Goal: Task Accomplishment & Management: Use online tool/utility

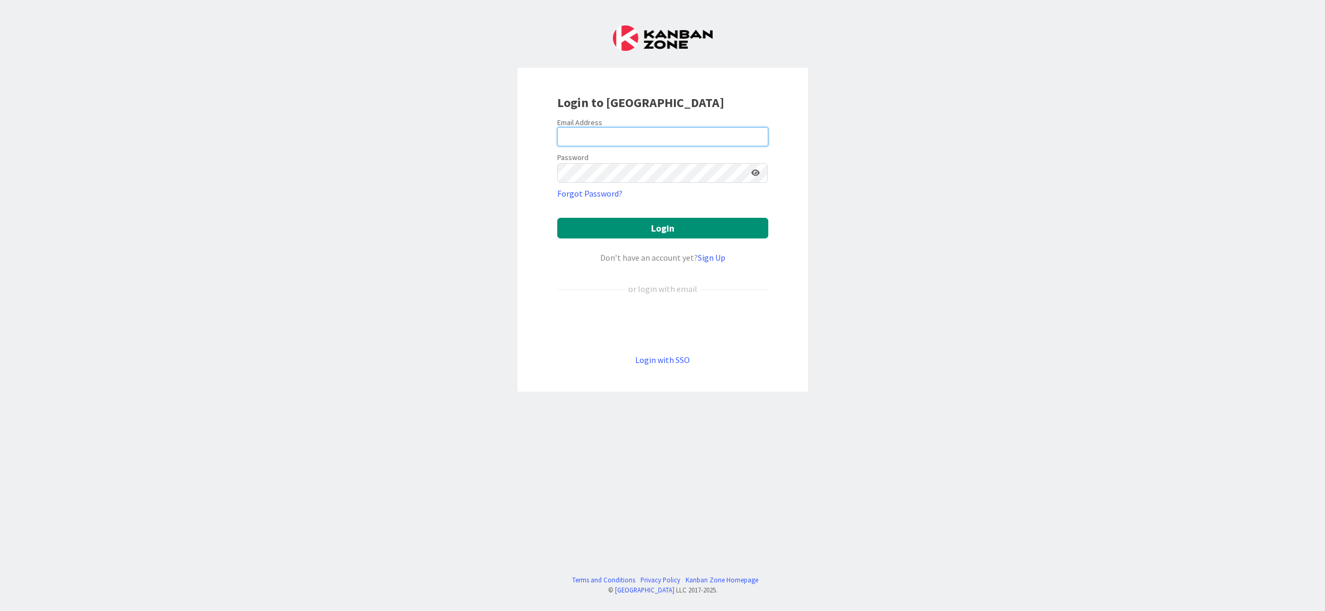
click at [610, 136] on input "email" at bounding box center [662, 136] width 211 height 19
type input "[PERSON_NAME][EMAIL_ADDRESS][DOMAIN_NAME]"
click at [630, 222] on button "Login" at bounding box center [662, 228] width 211 height 21
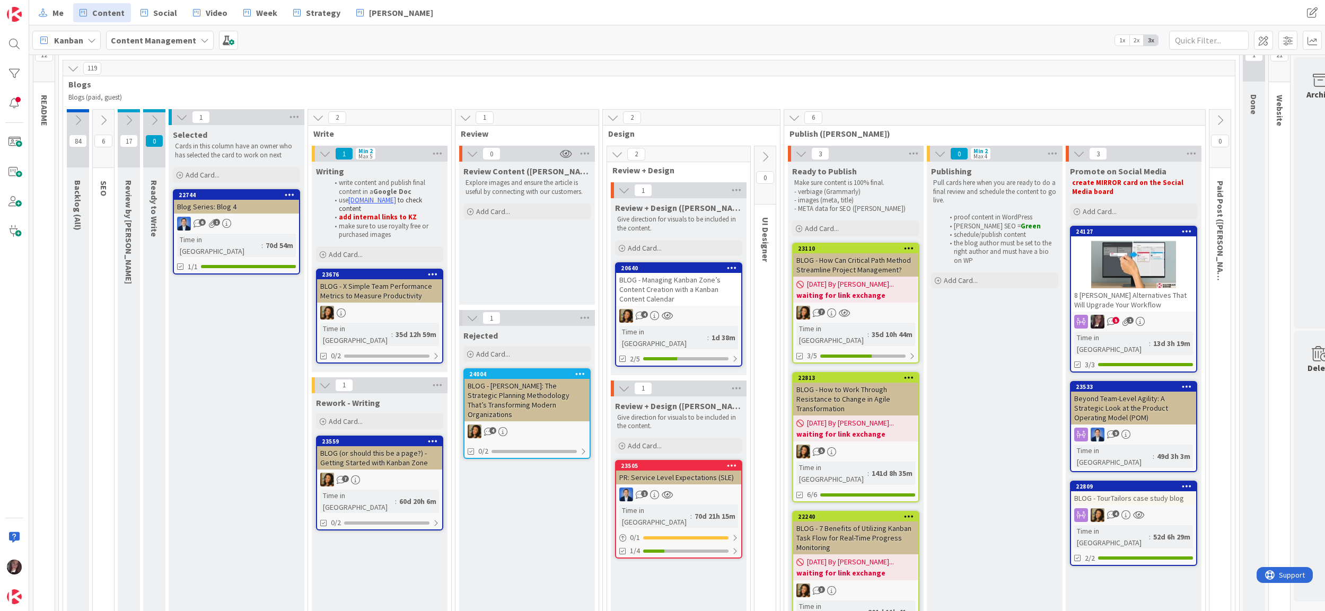
scroll to position [62, 0]
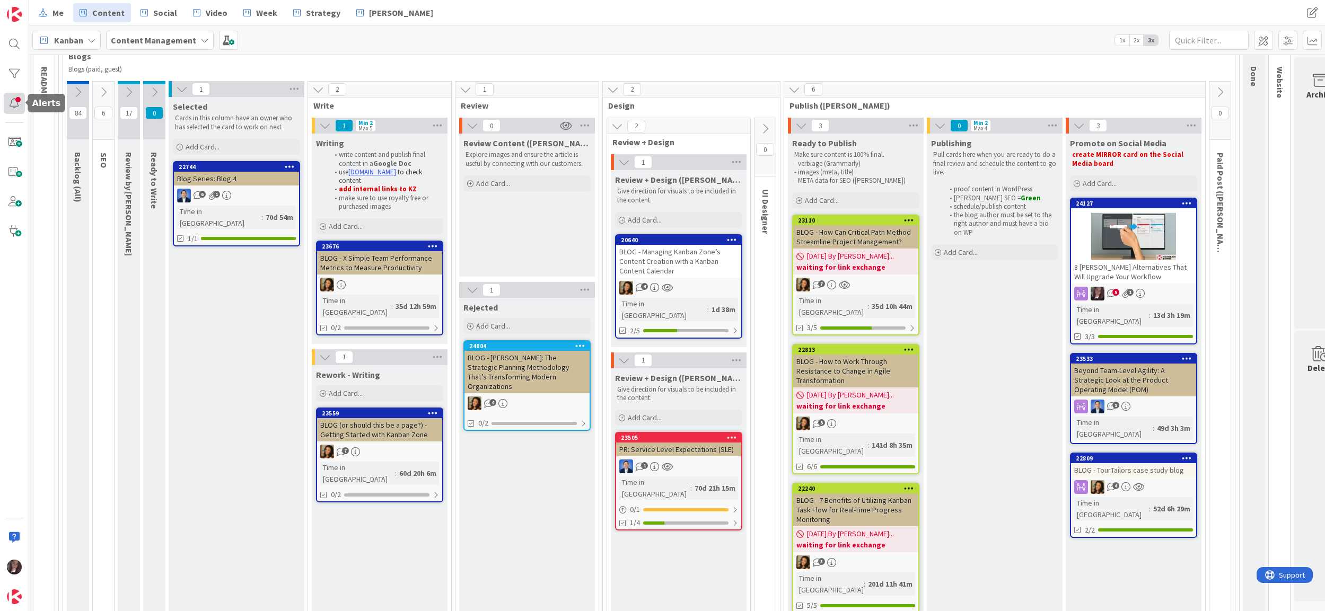
click at [12, 104] on div at bounding box center [14, 103] width 21 height 21
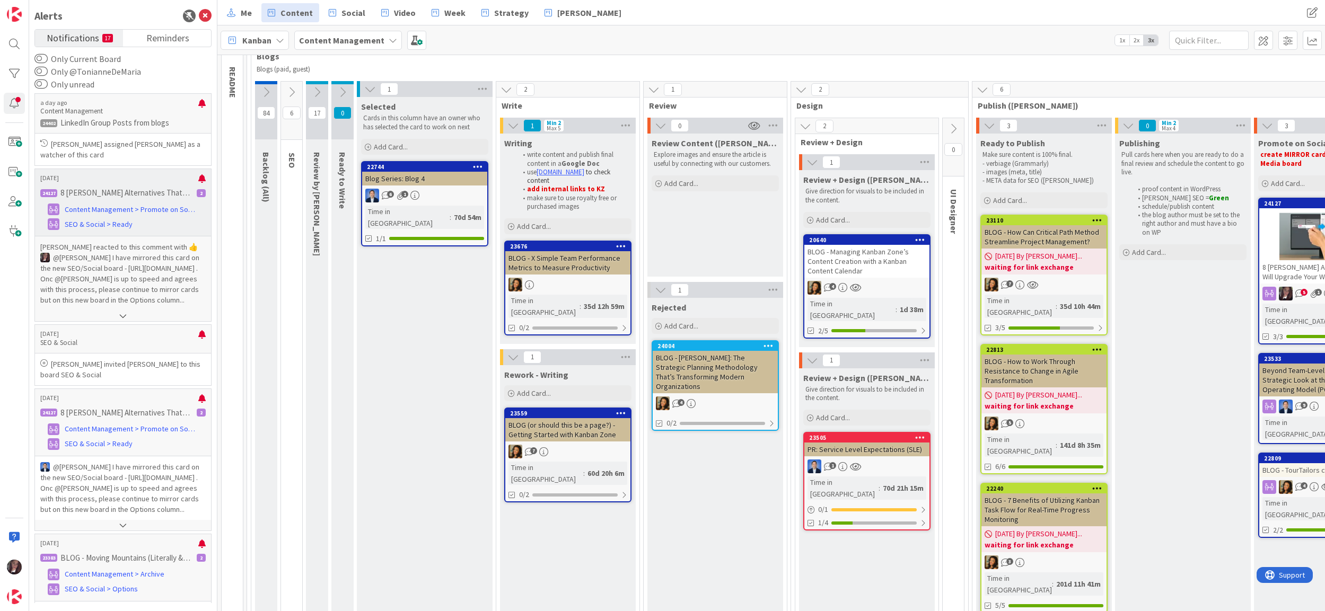
click at [119, 178] on p "[DATE]" at bounding box center [119, 177] width 158 height 7
click at [164, 231] on link "SEO & Social > Ready" at bounding box center [122, 224] width 165 height 13
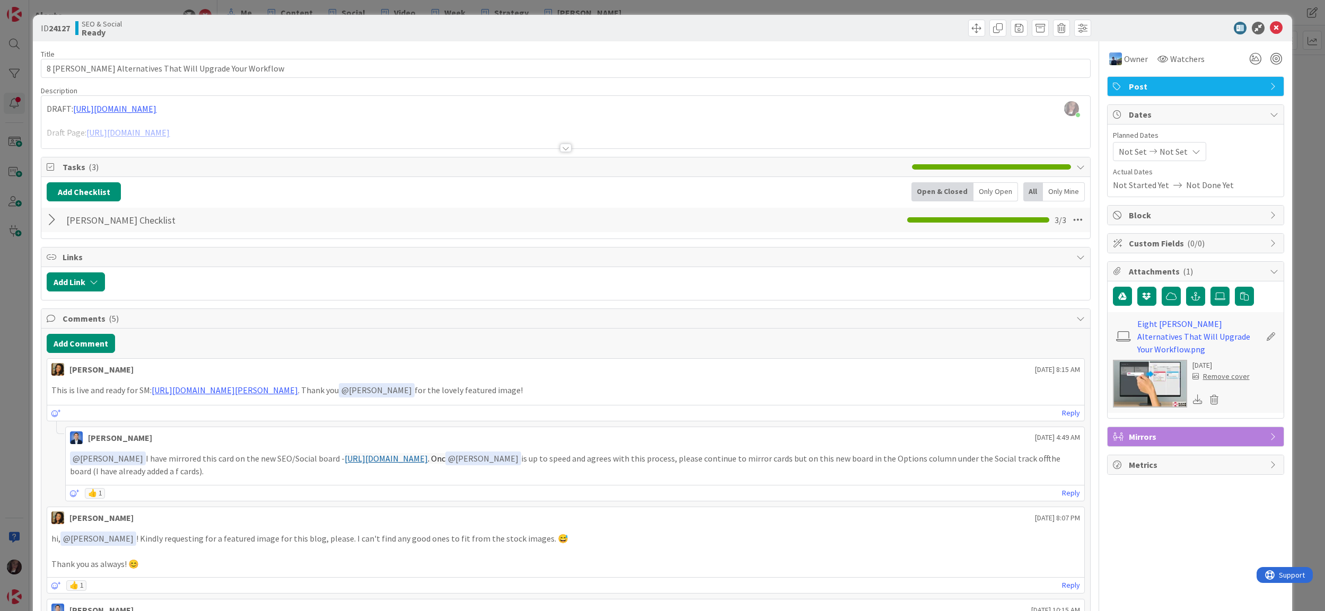
scroll to position [3, 0]
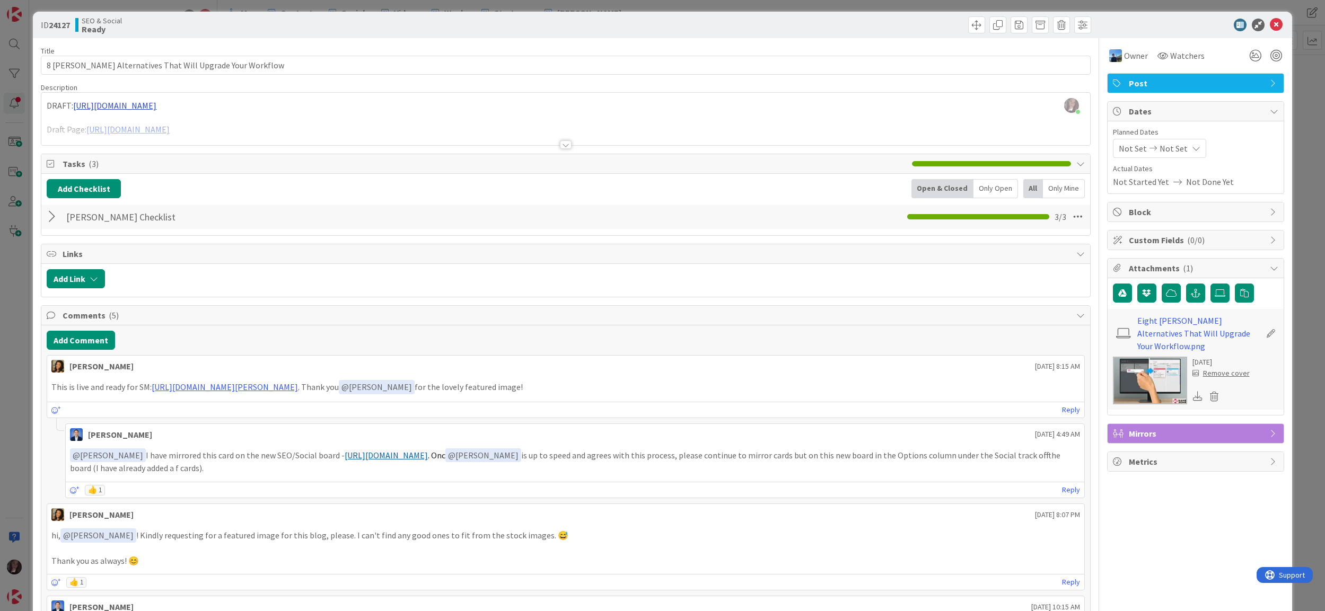
click at [216, 111] on div "[PERSON_NAME] just joined DRAFT: [URL][DOMAIN_NAME] Draft Page: [URL][DOMAIN_NA…" at bounding box center [565, 119] width 1048 height 52
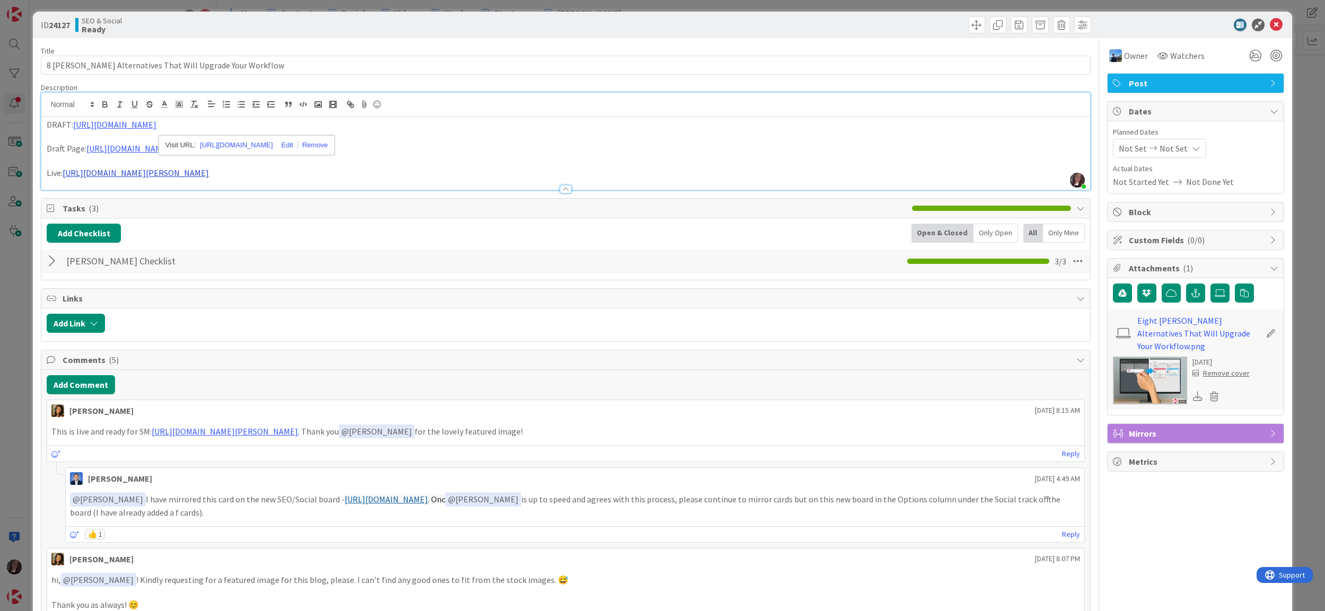
click at [166, 172] on link "[URL][DOMAIN_NAME][PERSON_NAME]" at bounding box center [136, 173] width 146 height 11
click at [15, 102] on div "ID 24127 SEO & Social Ready Title 53 / 128 8 [PERSON_NAME] Alternatives That Wi…" at bounding box center [662, 305] width 1325 height 611
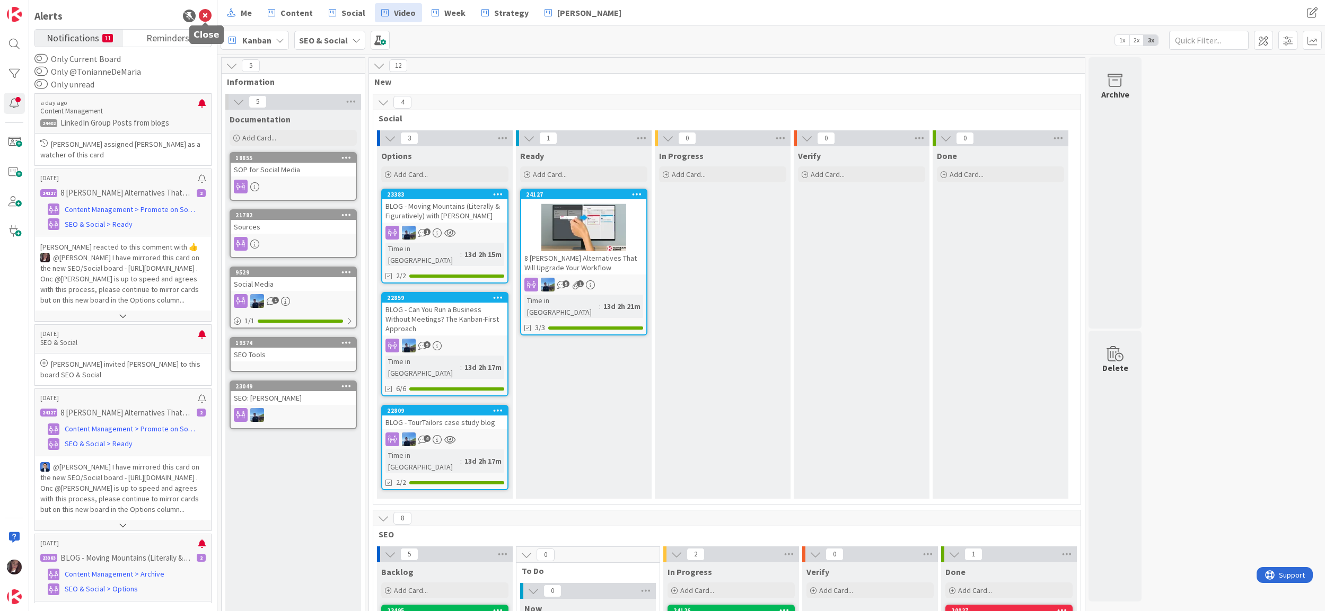
click at [209, 16] on icon at bounding box center [205, 16] width 13 height 13
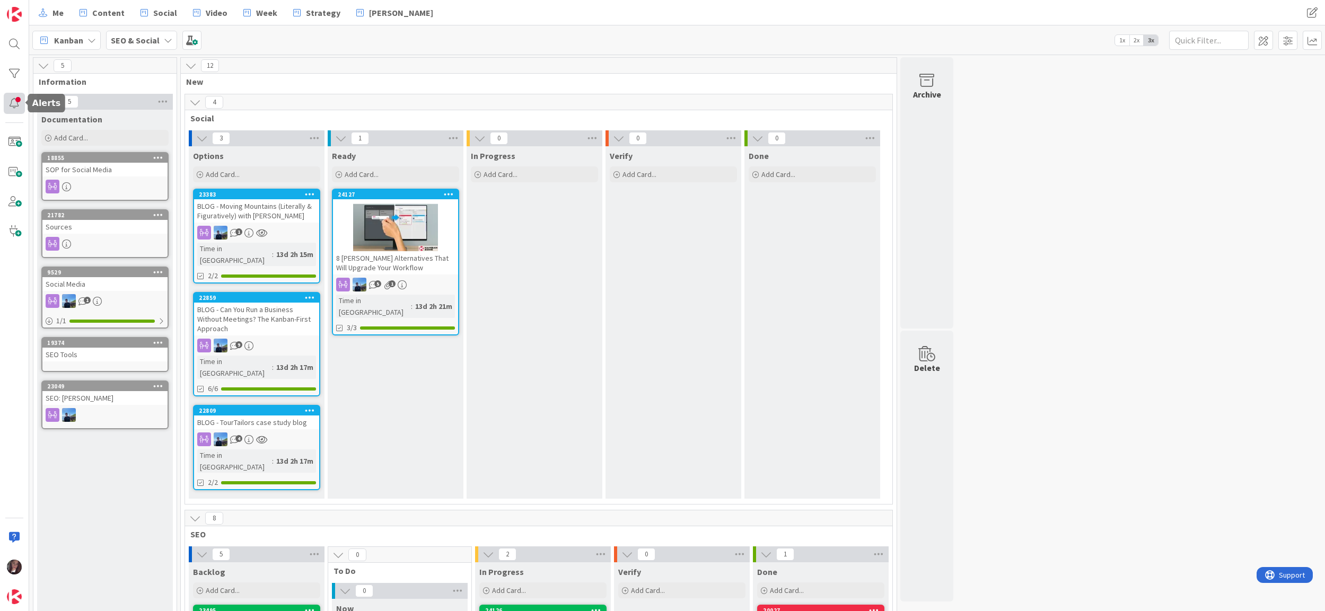
click at [12, 101] on div at bounding box center [14, 103] width 21 height 21
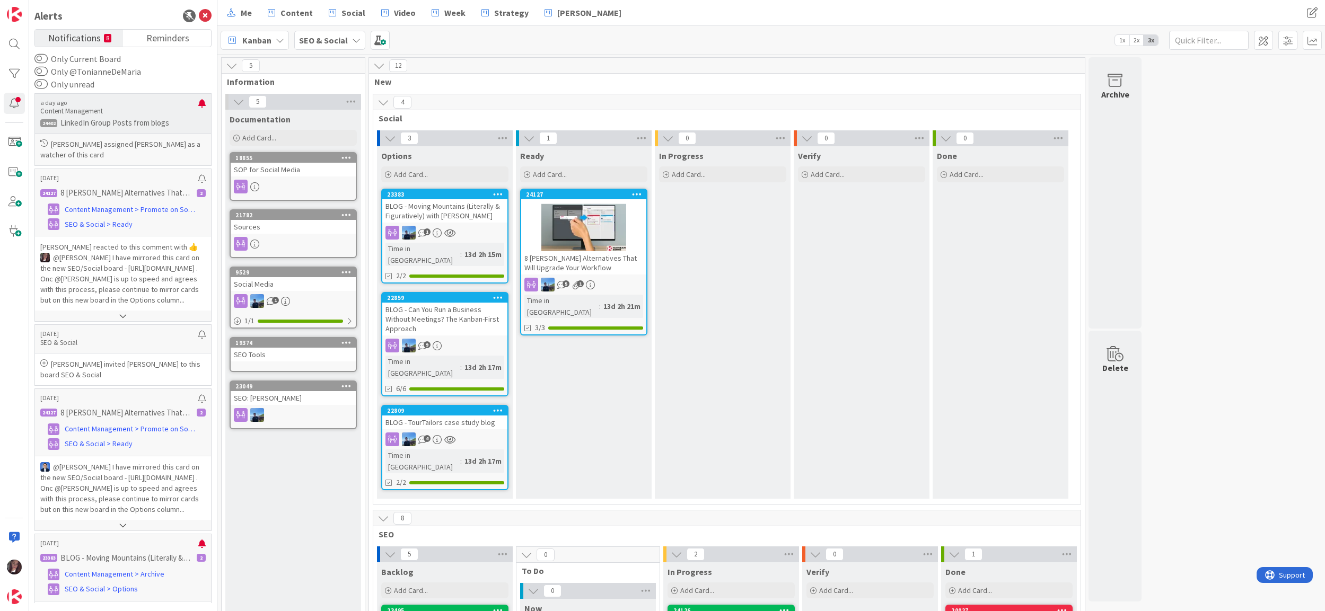
click at [173, 109] on p "Content Management" at bounding box center [119, 112] width 158 height 10
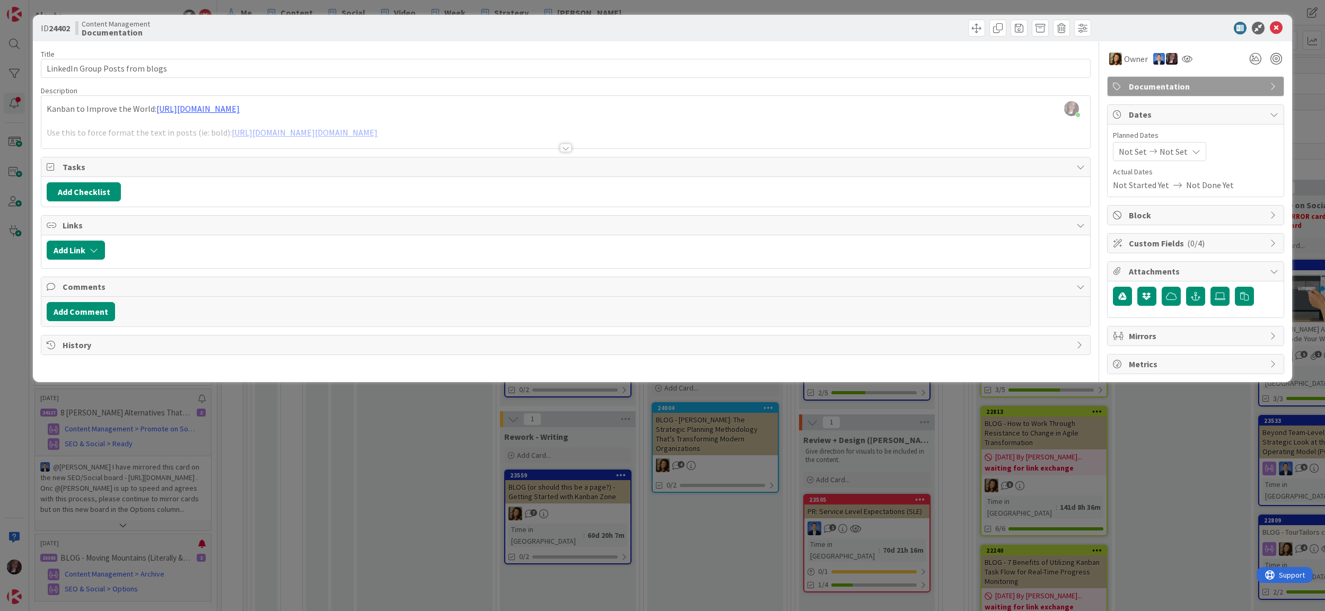
click at [802, 136] on div at bounding box center [565, 134] width 1048 height 27
